Goal: Use online tool/utility: Use online tool/utility

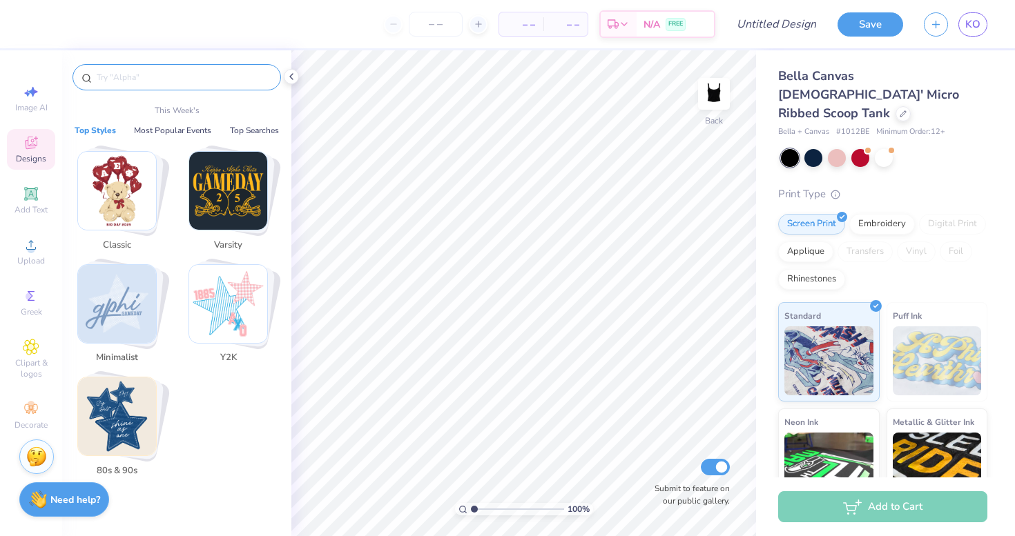
click at [164, 79] on input "text" at bounding box center [183, 77] width 177 height 14
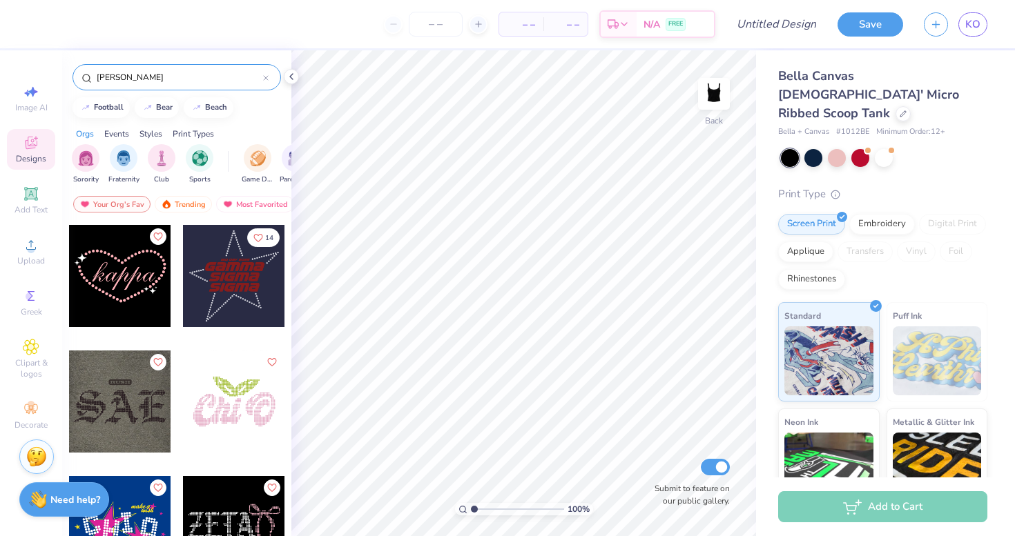
scroll to position [248, 0]
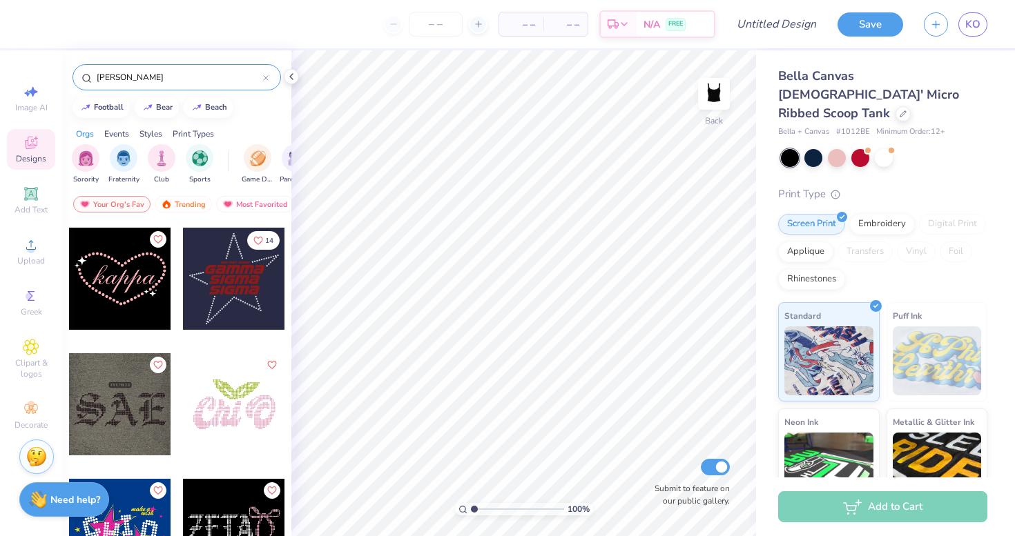
type input "[PERSON_NAME]"
click at [139, 291] on div at bounding box center [120, 279] width 102 height 102
click at [30, 198] on icon at bounding box center [31, 193] width 10 height 10
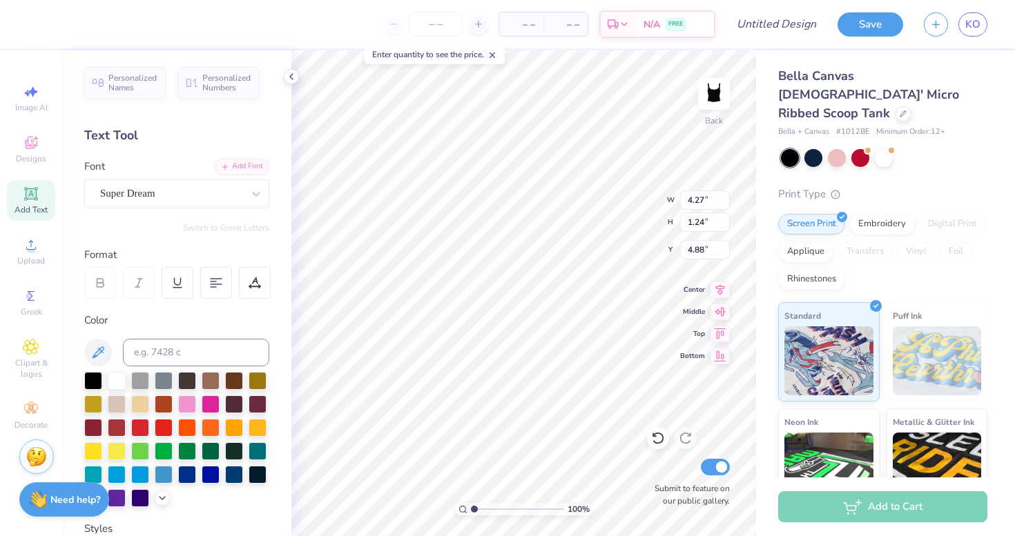
scroll to position [0, 3]
type textarea "Chi Delta Theta"
type input "2.00"
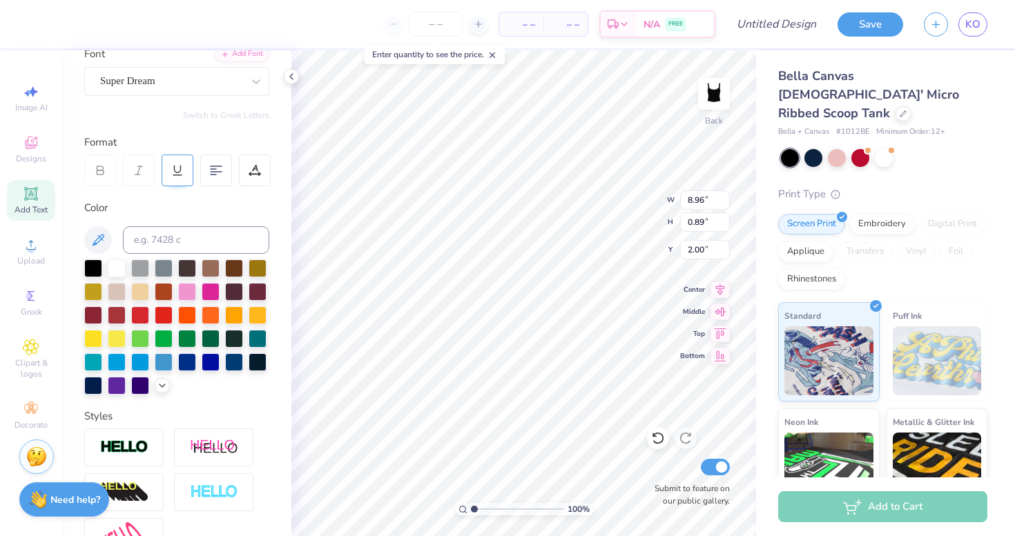
scroll to position [266, 0]
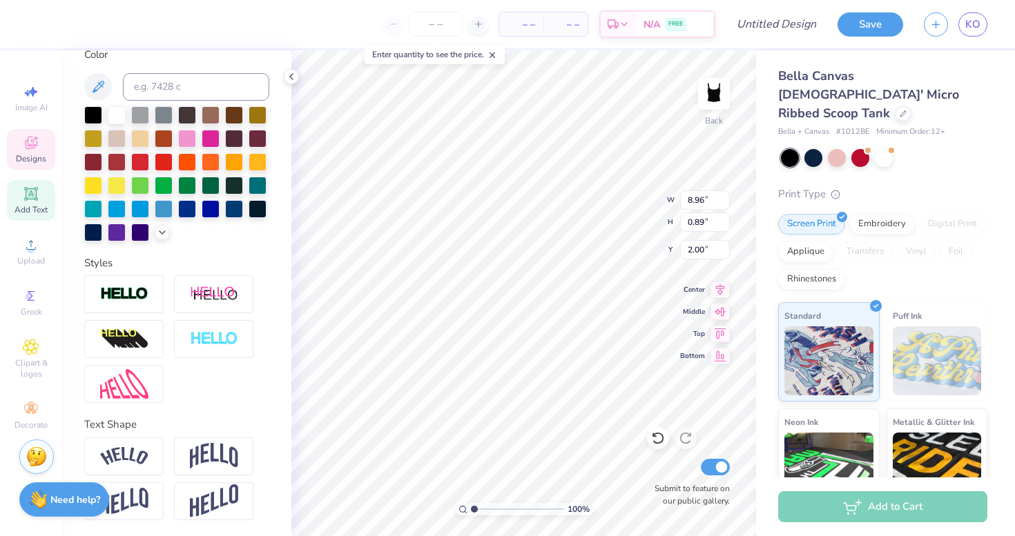
click at [29, 150] on icon at bounding box center [31, 143] width 17 height 17
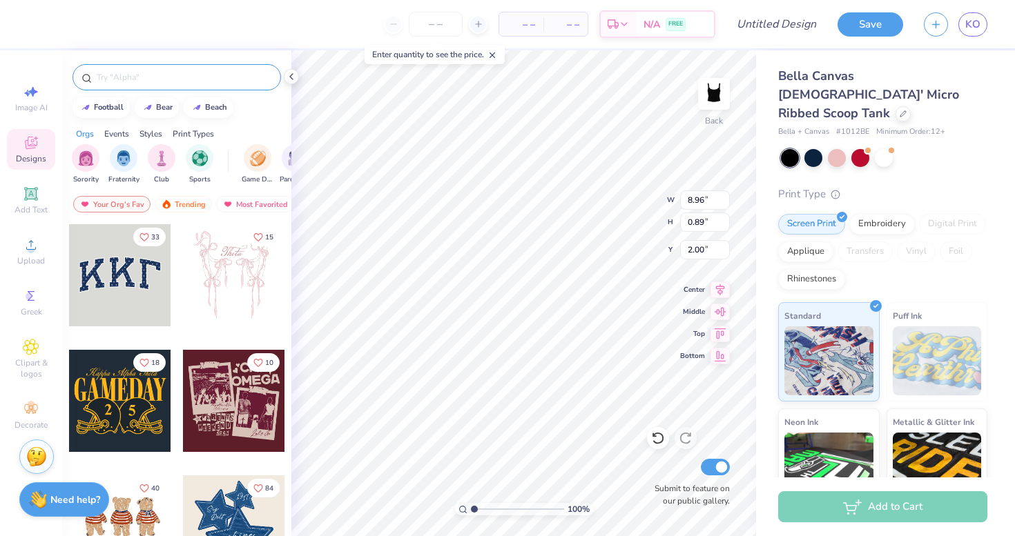
click at [137, 86] on div at bounding box center [176, 77] width 208 height 26
click at [141, 77] on input "text" at bounding box center [183, 77] width 177 height 14
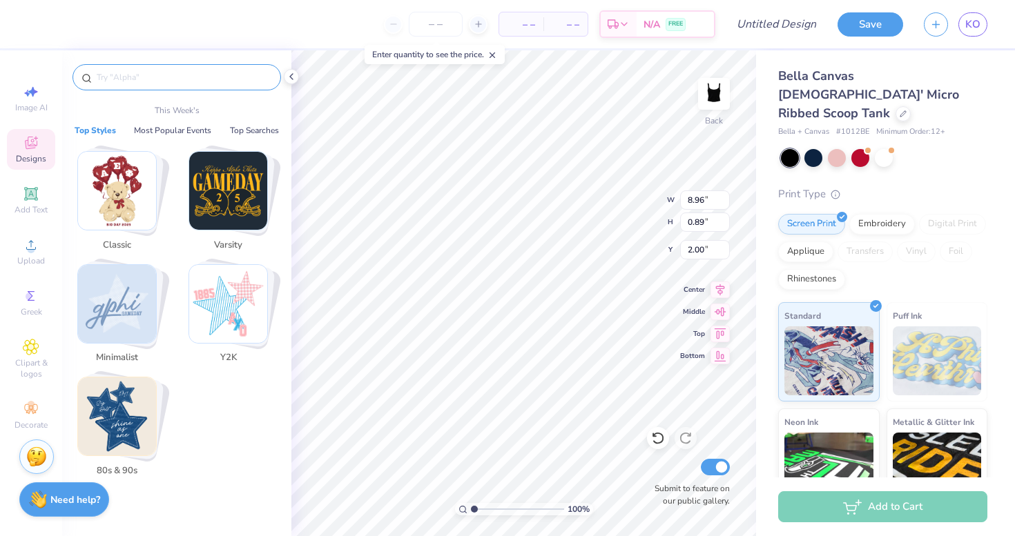
click at [127, 289] on img "Stack Card Button Minimalist" at bounding box center [117, 304] width 78 height 78
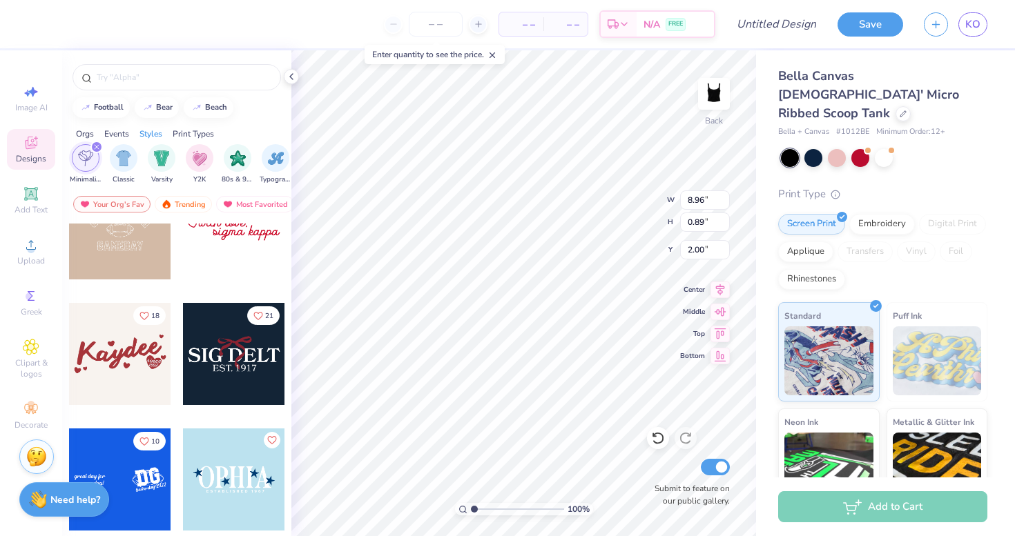
scroll to position [177, 0]
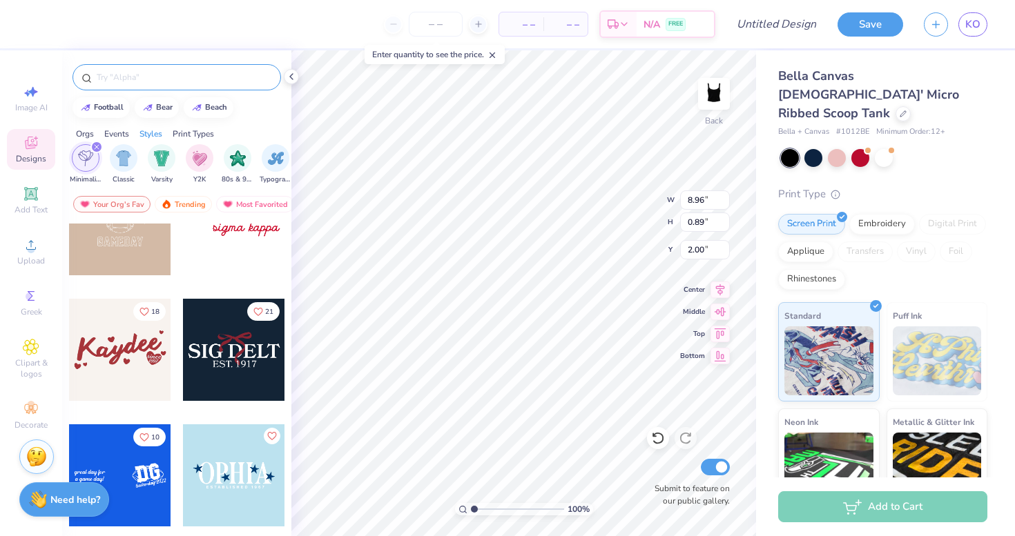
click at [257, 77] on input "text" at bounding box center [183, 77] width 177 height 14
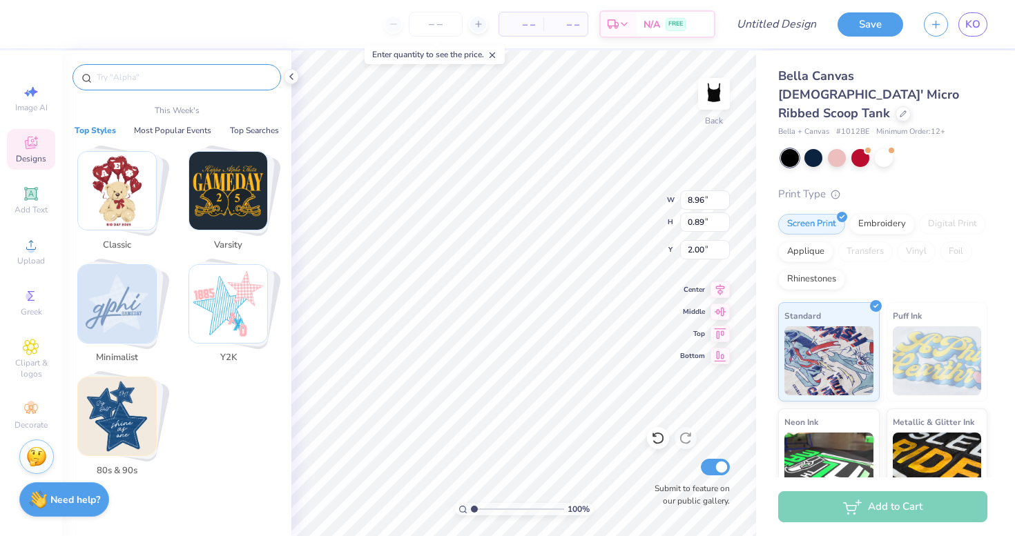
click at [257, 77] on input "text" at bounding box center [183, 77] width 177 height 14
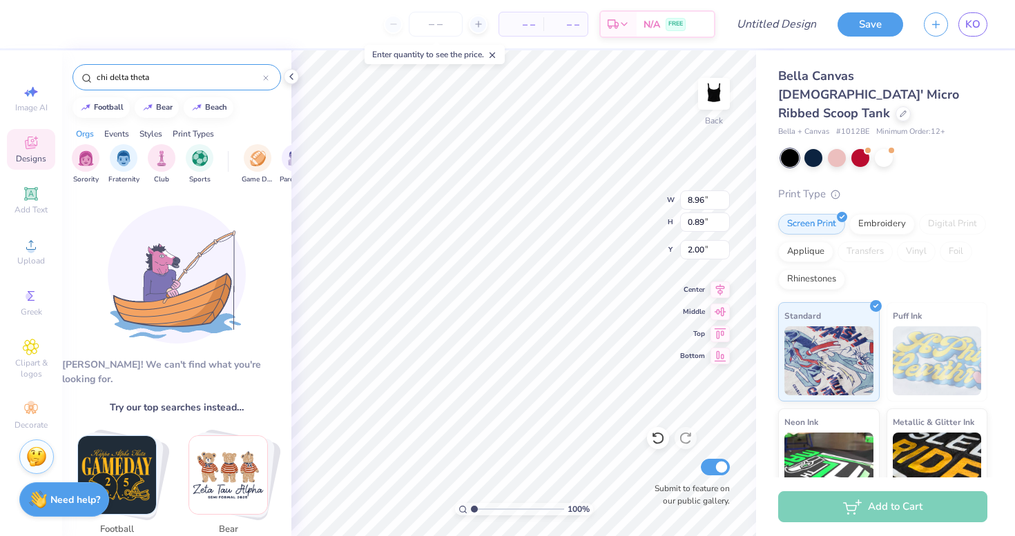
click at [130, 78] on input "chi delta theta" at bounding box center [179, 77] width 168 height 14
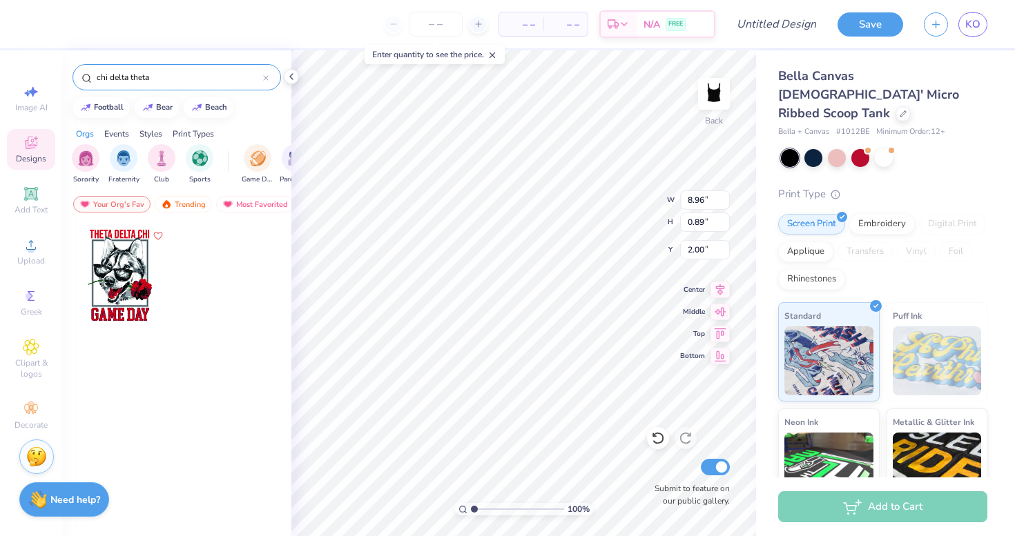
click at [130, 78] on input "chi delta theta" at bounding box center [179, 77] width 168 height 14
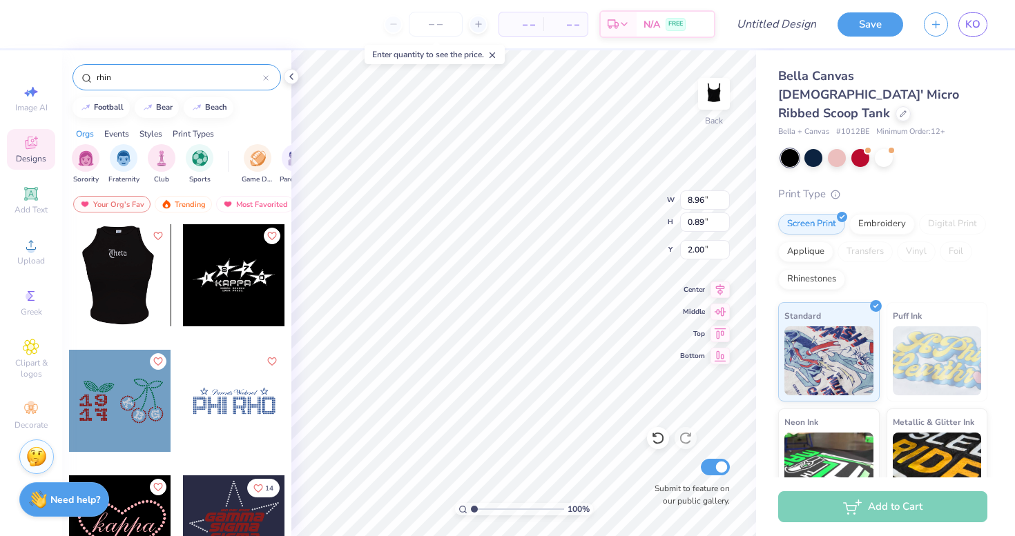
type input "rhin"
click at [126, 264] on div at bounding box center [119, 275] width 102 height 102
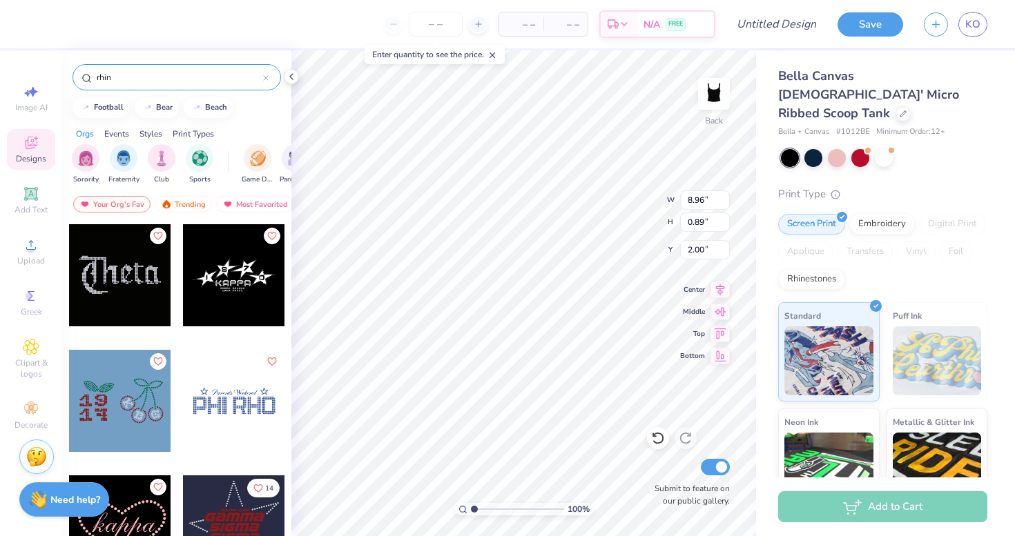
type input "4.26"
type input "1.99"
type input "8.96"
type input "0.89"
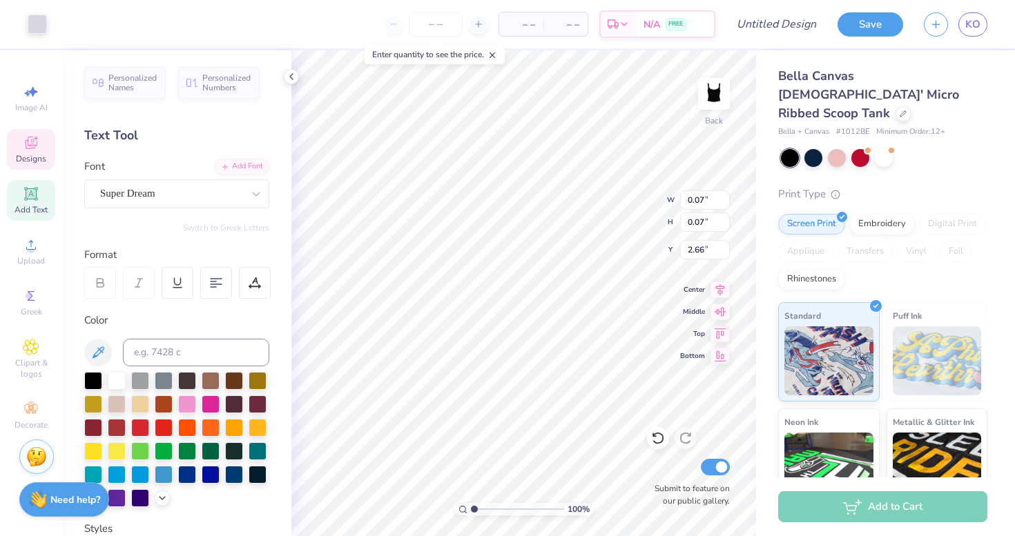
type input "2.52"
type input "1.93"
type input "0.50"
click at [28, 145] on icon at bounding box center [31, 143] width 12 height 12
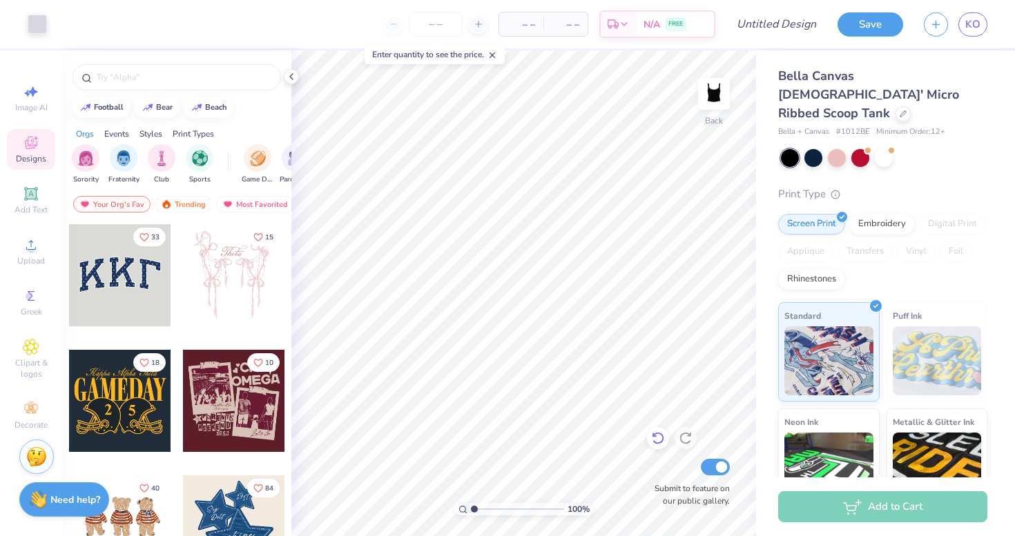
click at [655, 431] on icon at bounding box center [658, 438] width 14 height 14
click at [655, 434] on icon at bounding box center [658, 438] width 14 height 14
click at [656, 440] on icon at bounding box center [658, 438] width 14 height 14
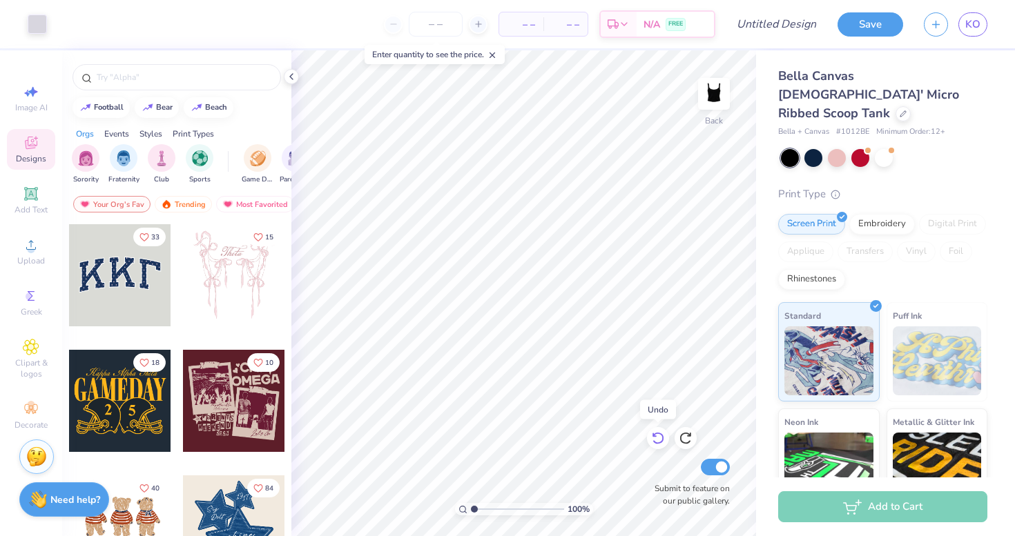
click at [656, 440] on icon at bounding box center [658, 438] width 14 height 14
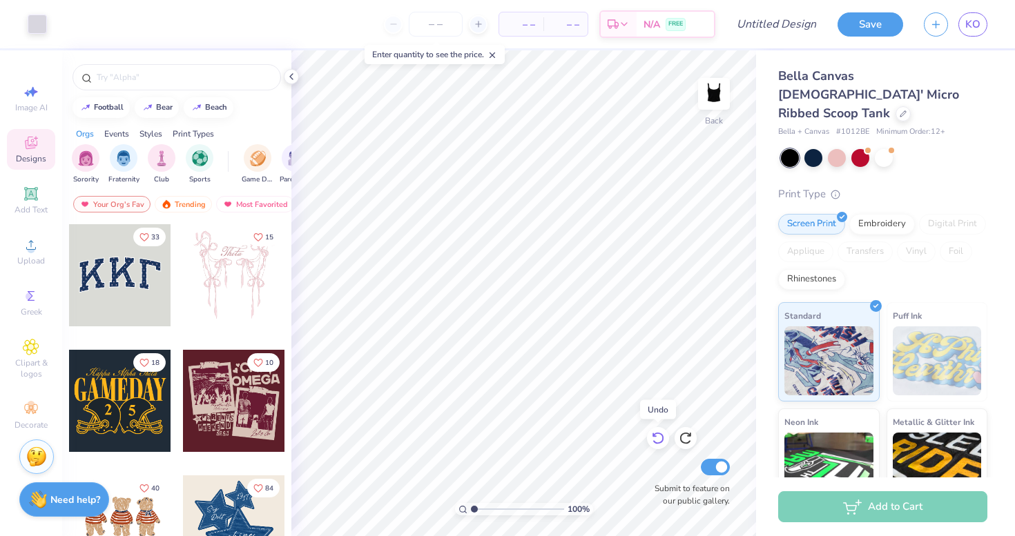
click at [656, 440] on icon at bounding box center [658, 438] width 14 height 14
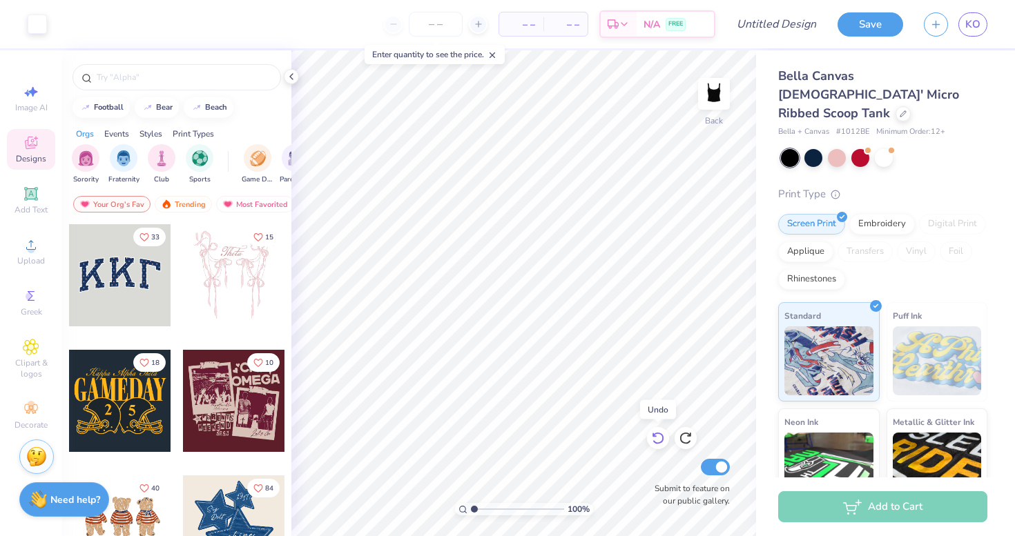
click at [656, 440] on icon at bounding box center [658, 438] width 14 height 14
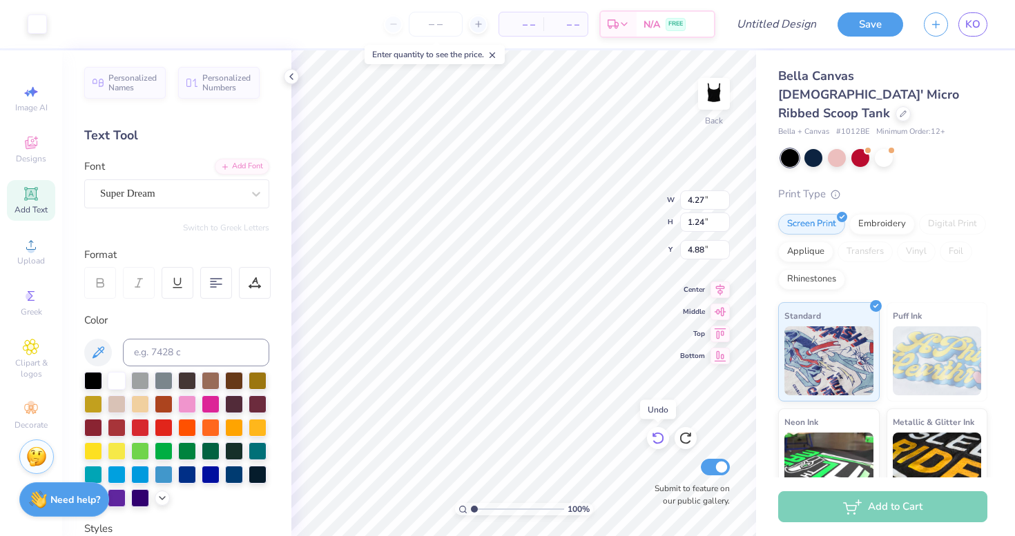
click at [656, 440] on icon at bounding box center [658, 438] width 14 height 14
click at [43, 141] on div "Designs" at bounding box center [31, 149] width 48 height 41
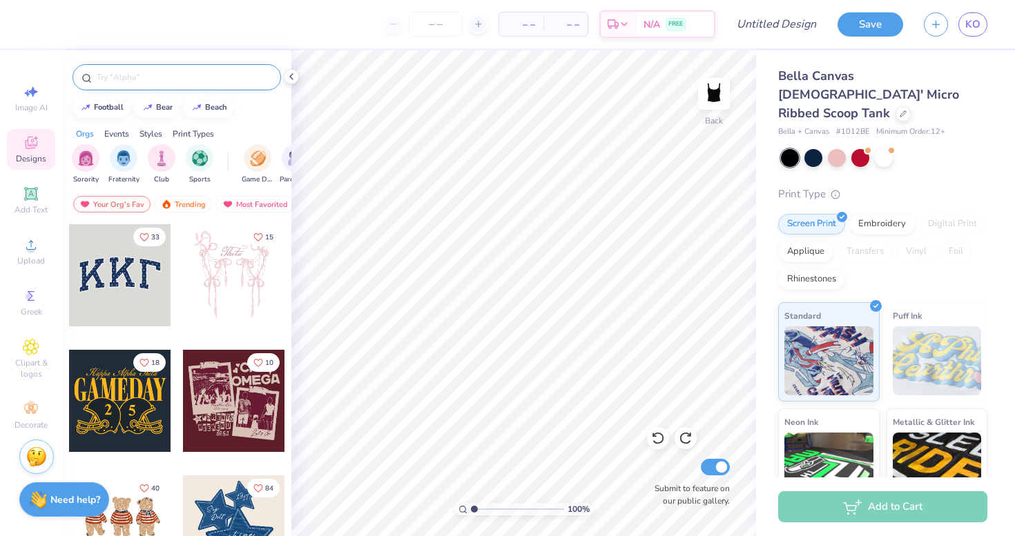
click at [154, 85] on div at bounding box center [176, 77] width 208 height 26
click at [155, 76] on input "text" at bounding box center [183, 77] width 177 height 14
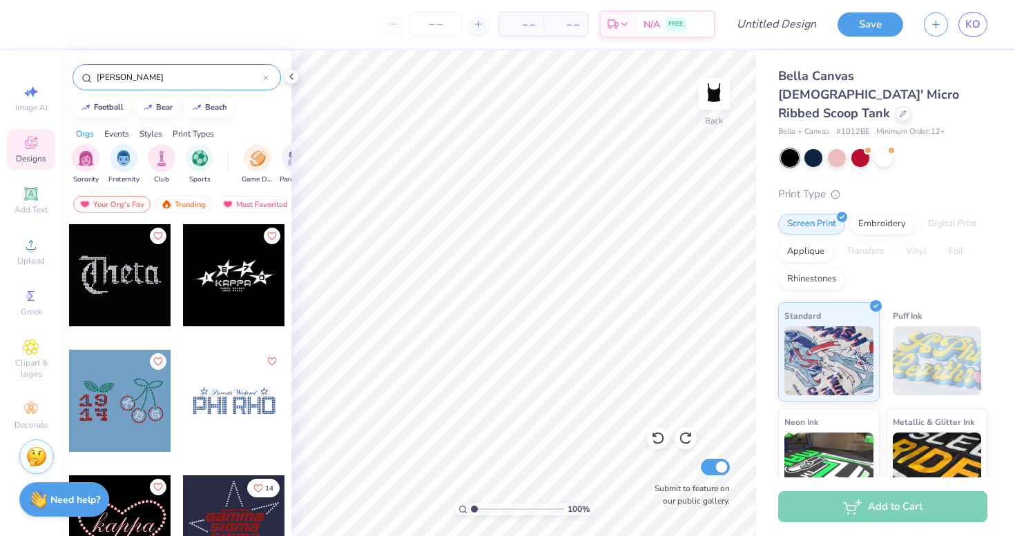
type input "[PERSON_NAME]"
click at [125, 271] on div at bounding box center [120, 275] width 102 height 102
type input "3.28"
type input "1.53"
type input "1.23"
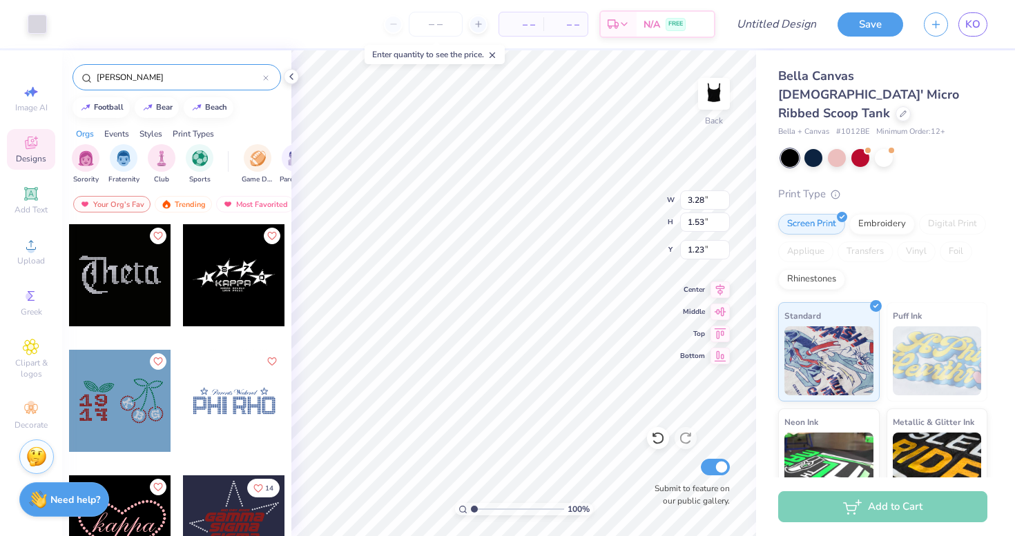
click at [915, 259] on div "Screen Print Embroidery Digital Print Applique Transfers Vinyl Foil Rhinestones" at bounding box center [882, 252] width 209 height 76
